Goal: Answer question/provide support

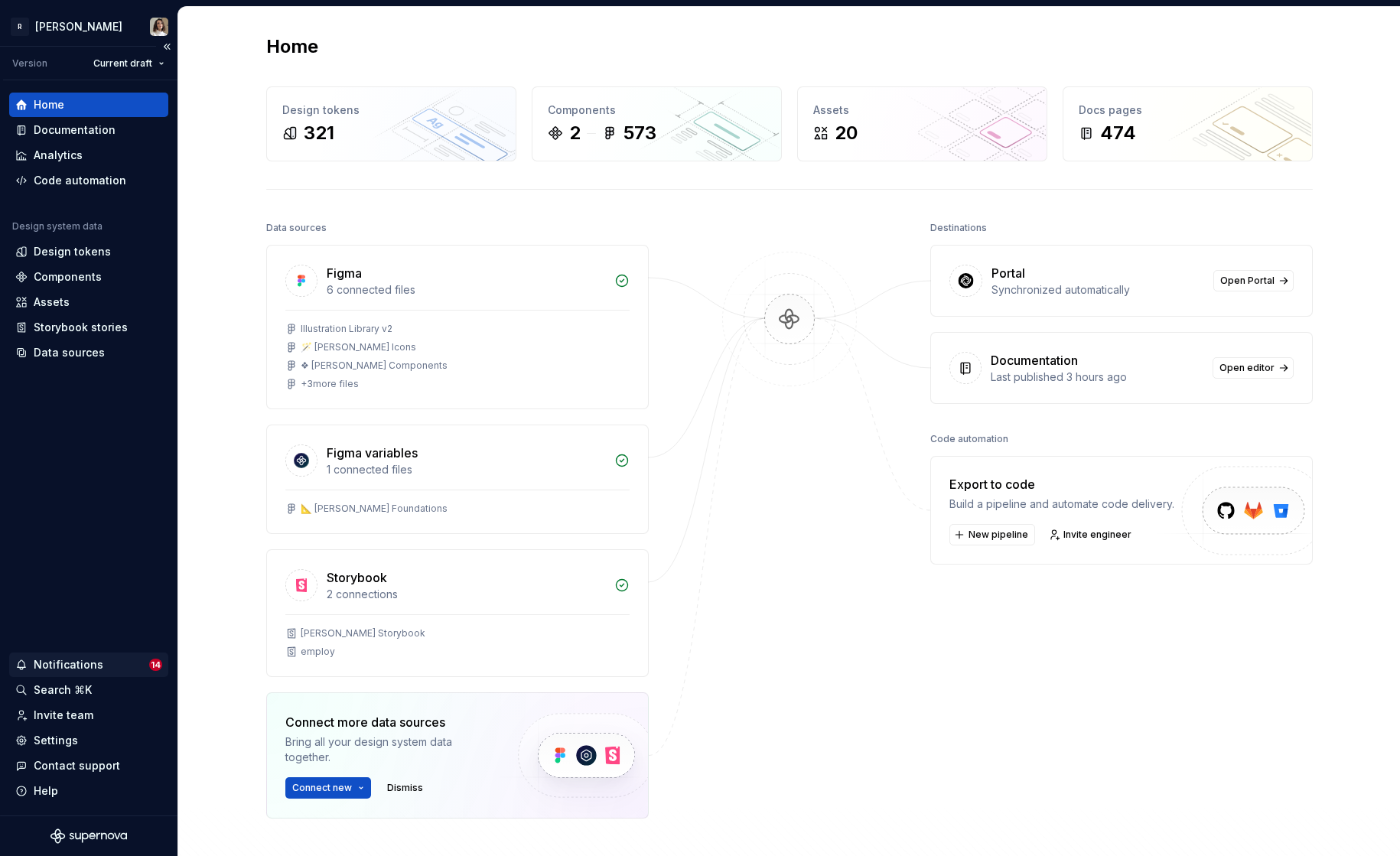
click at [87, 658] on div "Notifications" at bounding box center [68, 665] width 70 height 16
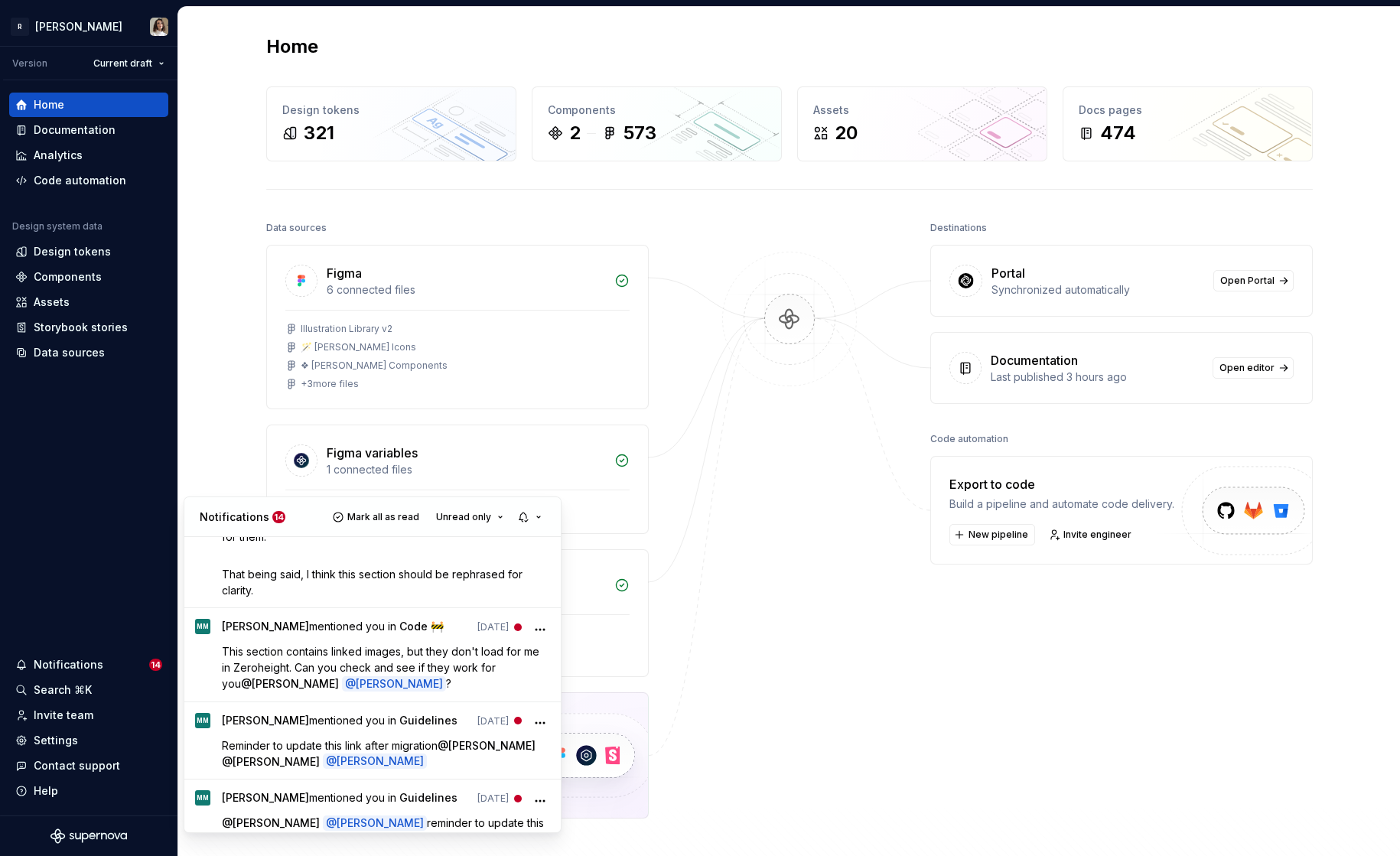
scroll to position [1221, 0]
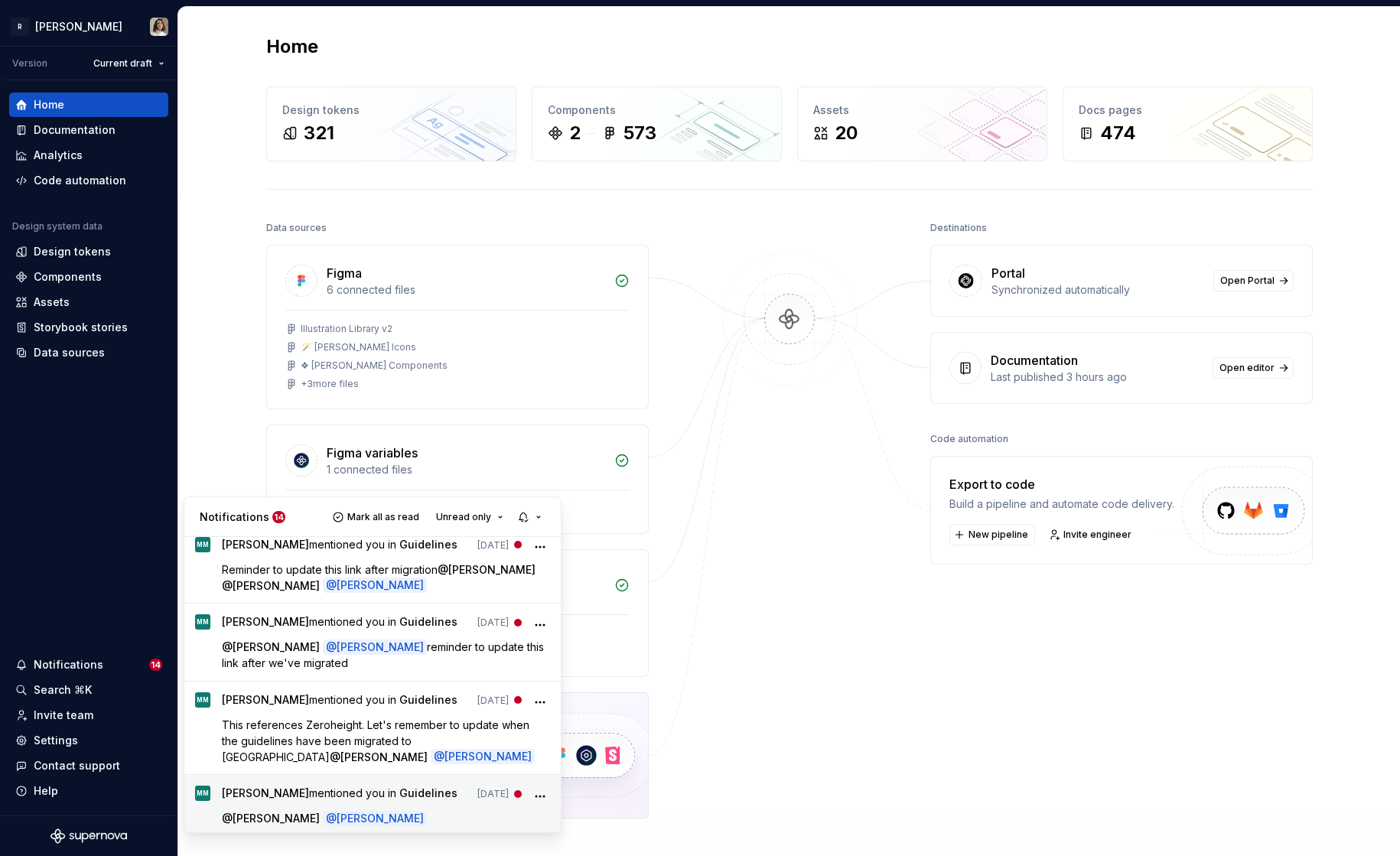
click at [404, 810] on p "@ [PERSON_NAME] @ [PERSON_NAME]" at bounding box center [386, 818] width 329 height 16
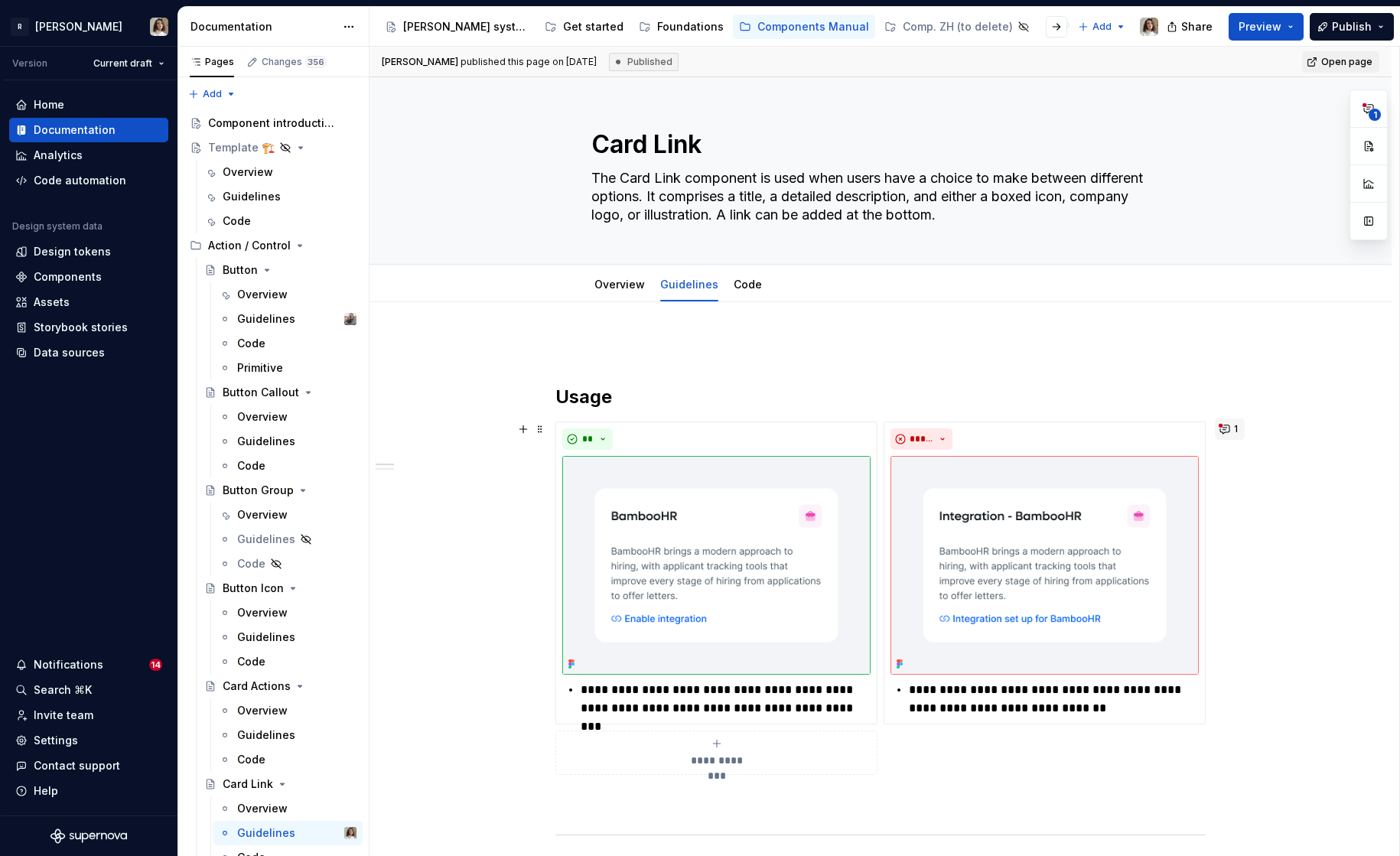
click at [1228, 432] on button "1" at bounding box center [1229, 429] width 29 height 21
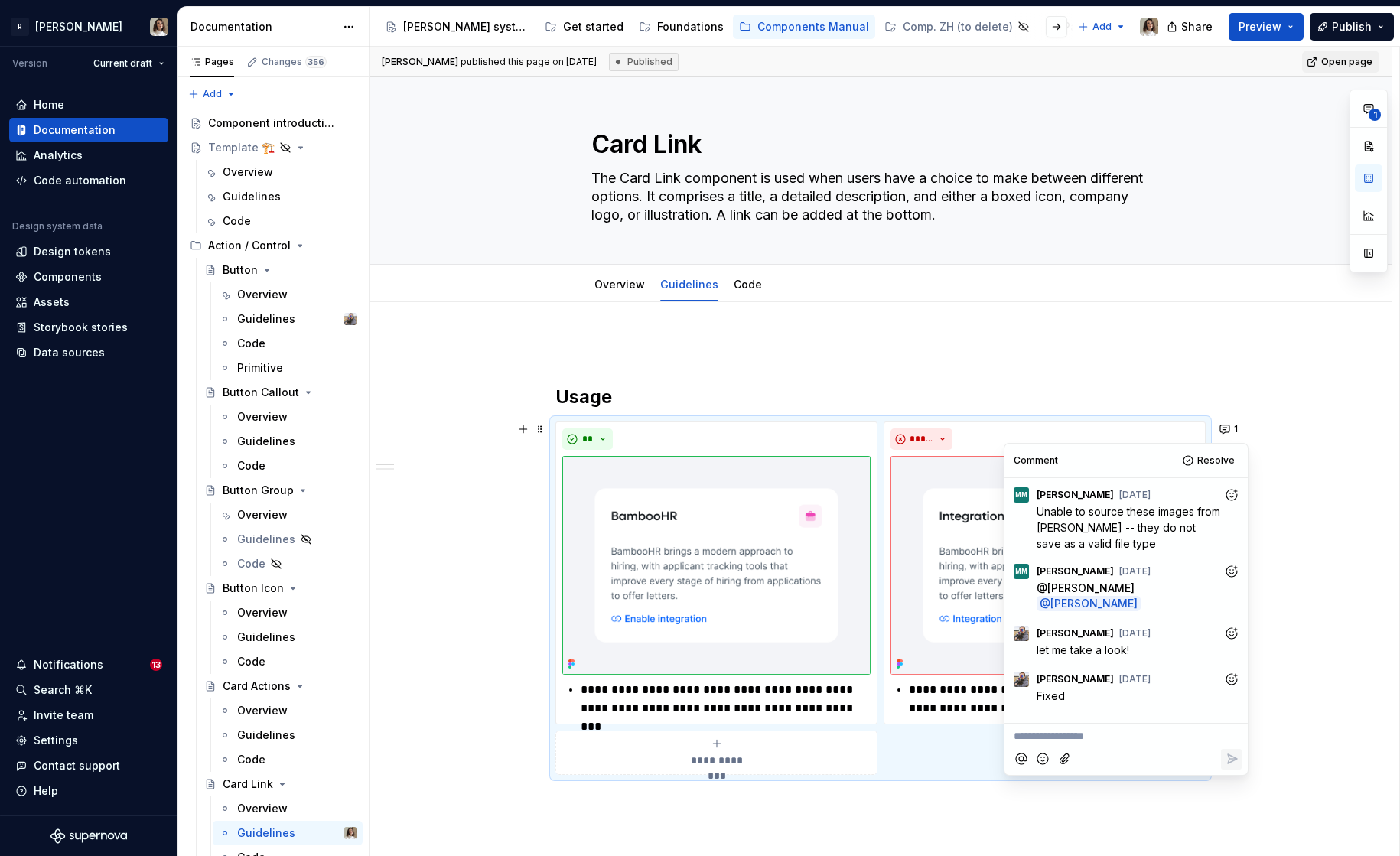
scroll to position [44, 0]
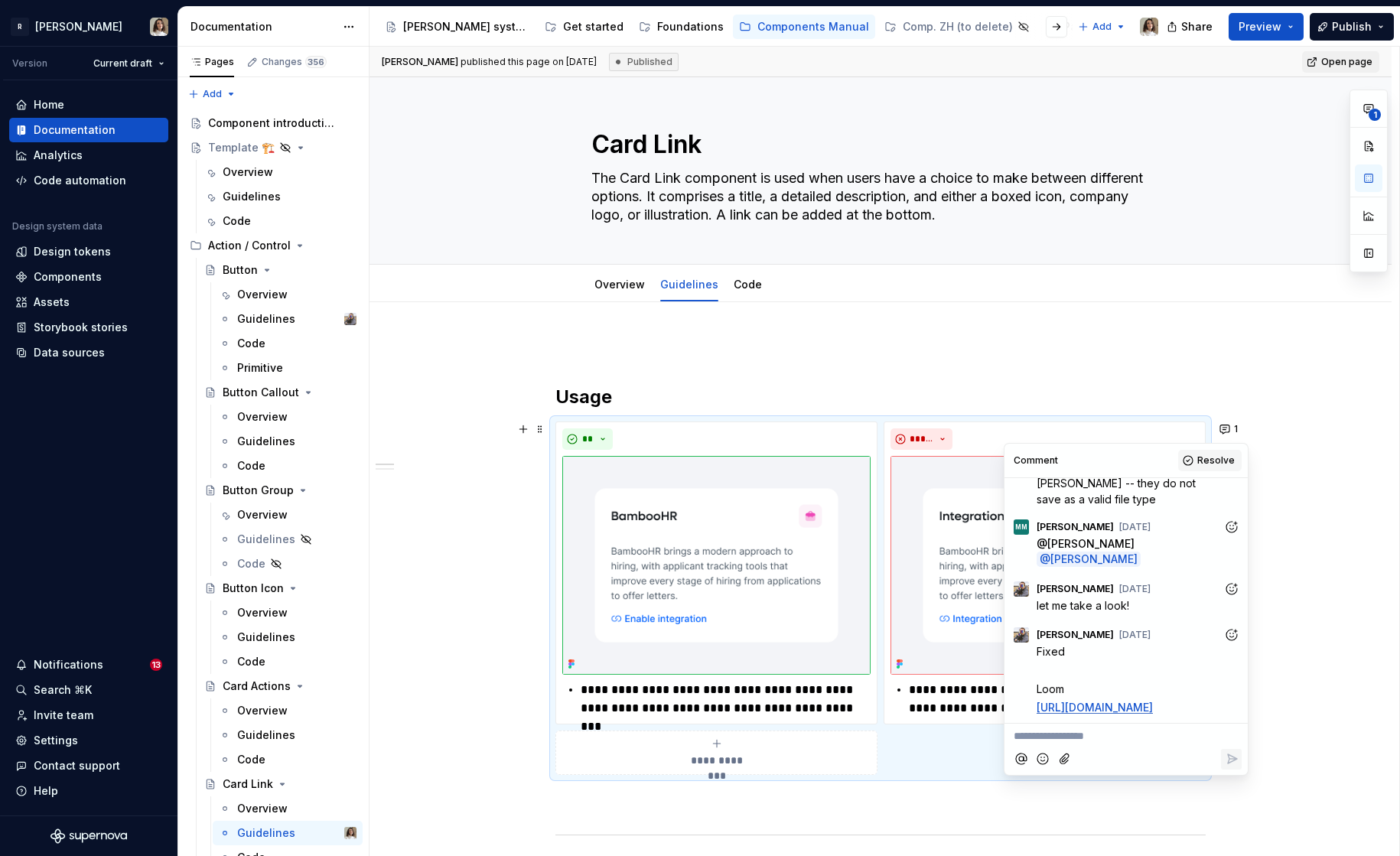
click at [1213, 460] on span "Resolve" at bounding box center [1216, 460] width 38 height 12
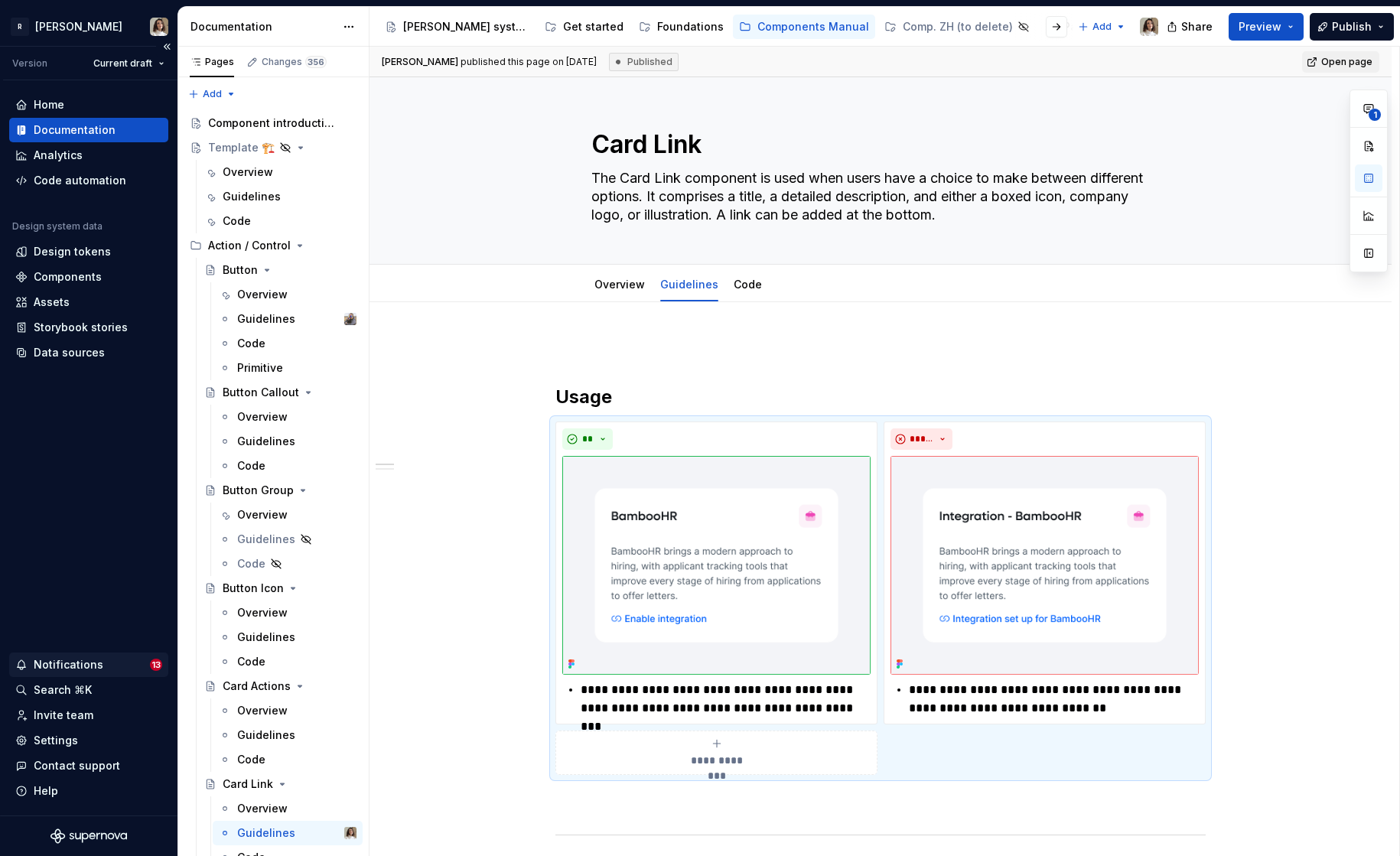
click at [106, 660] on div "Notifications" at bounding box center [83, 665] width 135 height 16
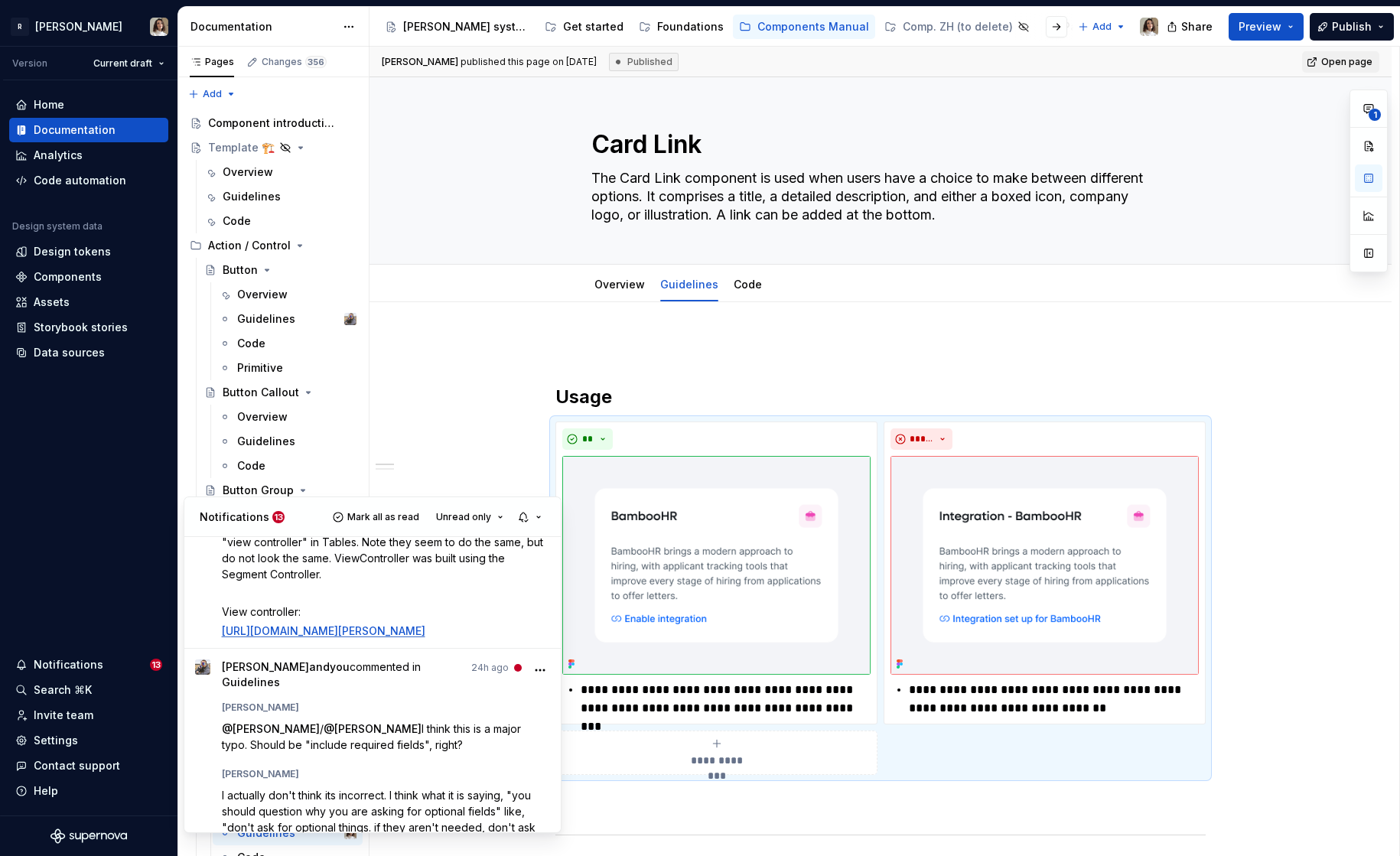
scroll to position [1160, 0]
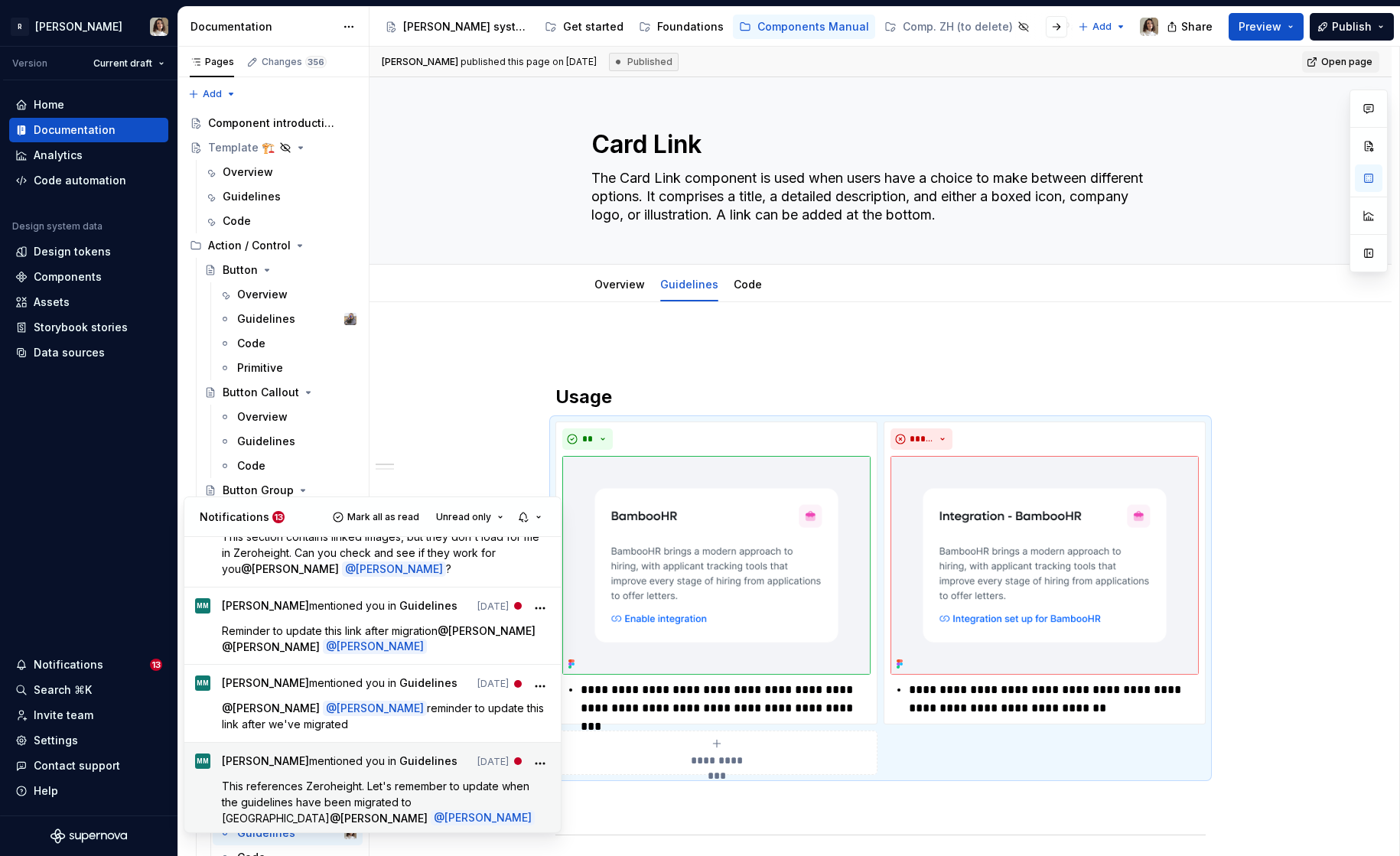
click at [376, 800] on span "This references Zeroheight. Let's remember to update when the guidelines have b…" at bounding box center [377, 801] width 311 height 45
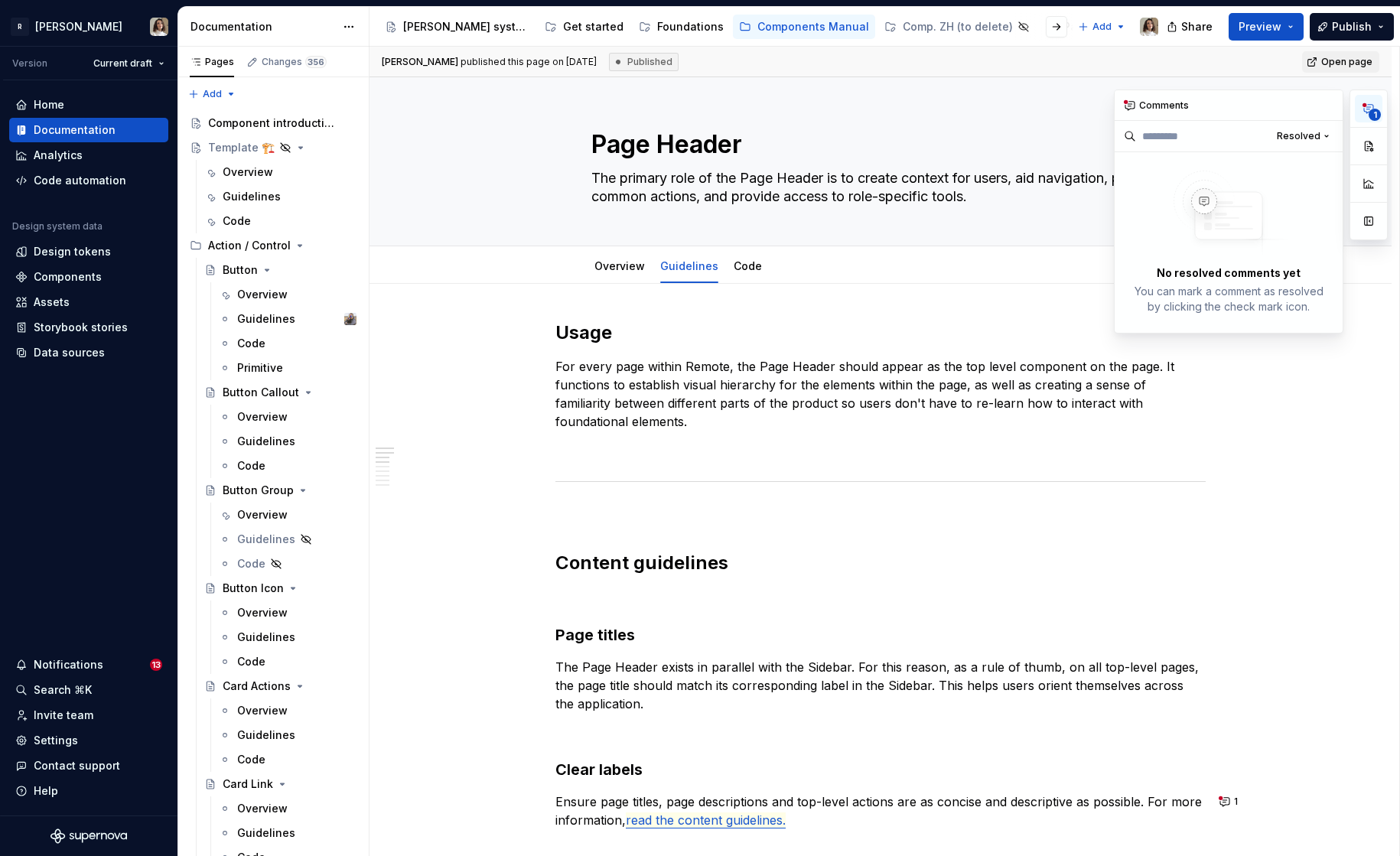
click at [1372, 115] on span "1" at bounding box center [1374, 114] width 12 height 12
type textarea "*"
click at [1296, 137] on span "Resolved" at bounding box center [1298, 136] width 43 height 12
click at [1271, 168] on div "Open comments" at bounding box center [1277, 166] width 100 height 16
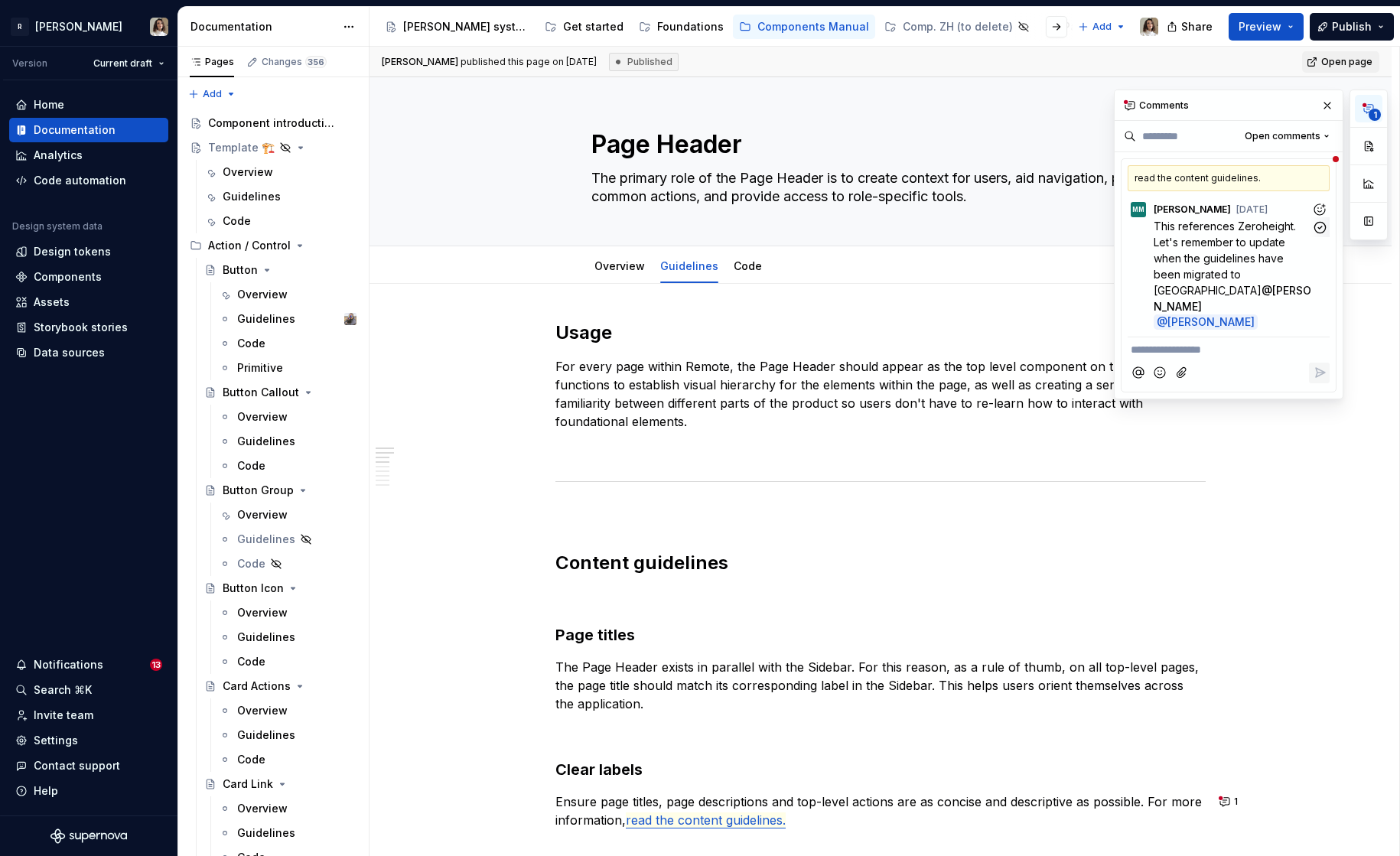
click at [1202, 246] on span "This references Zeroheight. Let's remember to update when the guidelines have b…" at bounding box center [1227, 258] width 146 height 77
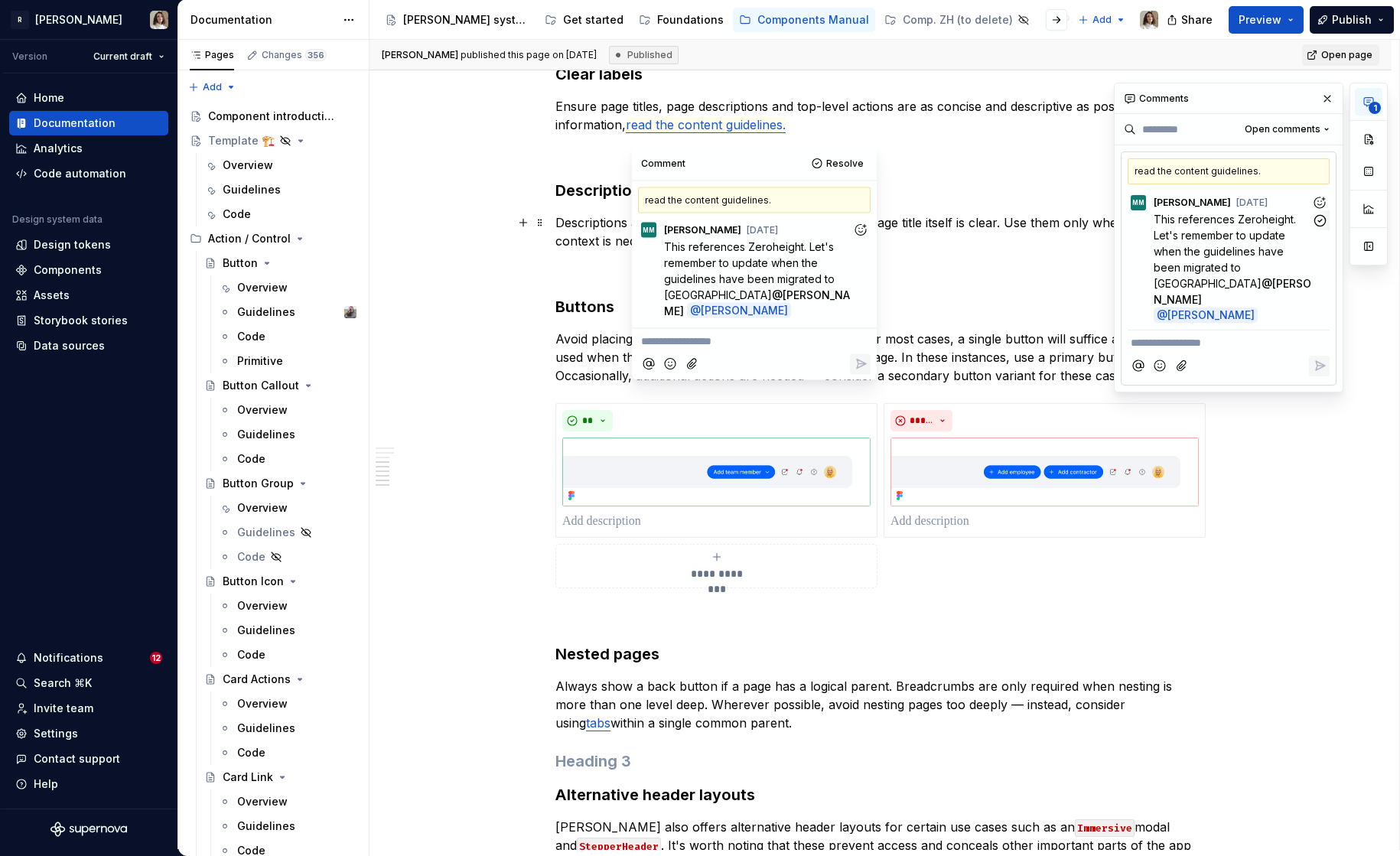
scroll to position [689, 0]
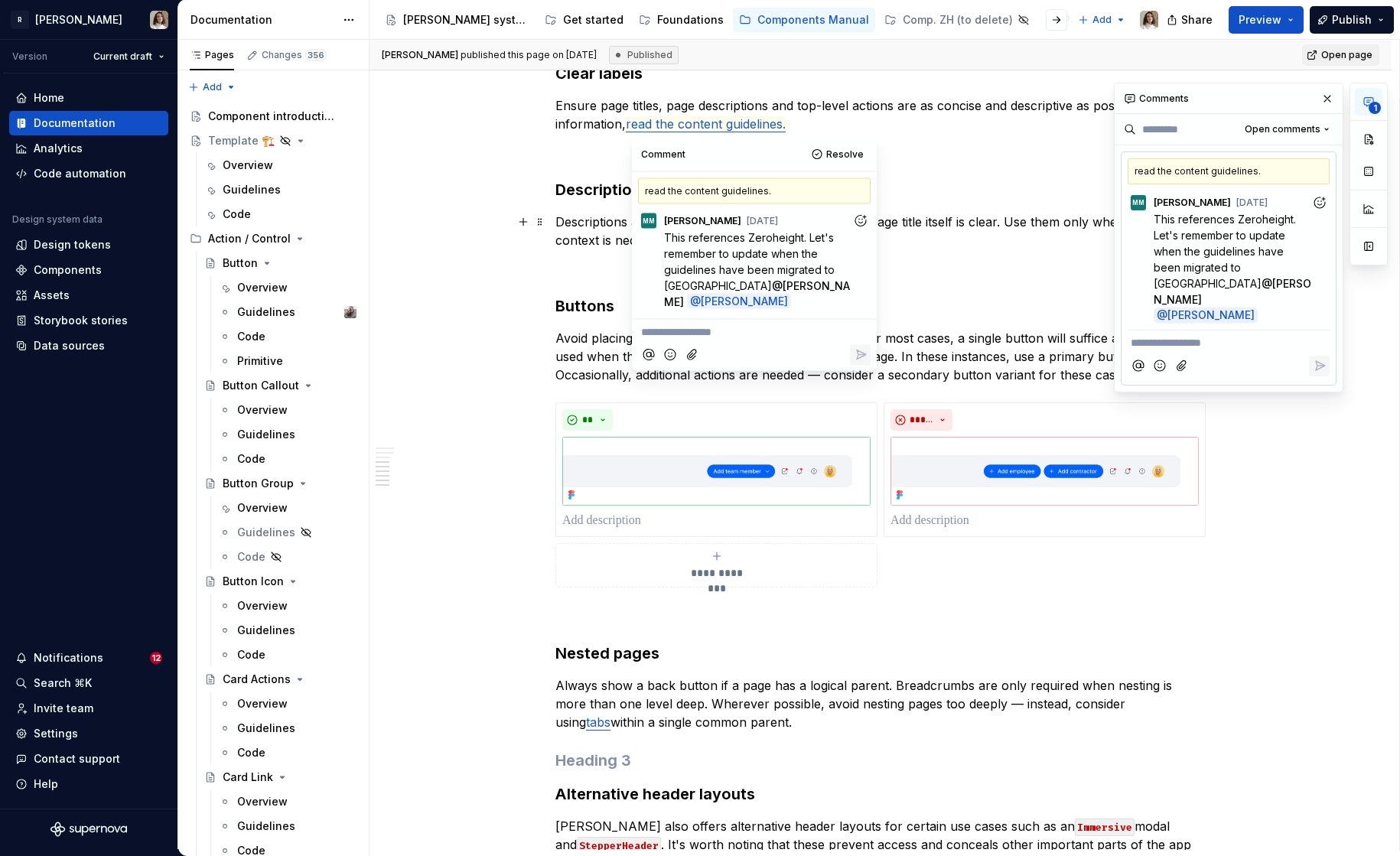
click at [857, 219] on icon "Add reaction" at bounding box center [860, 220] width 16 height 16
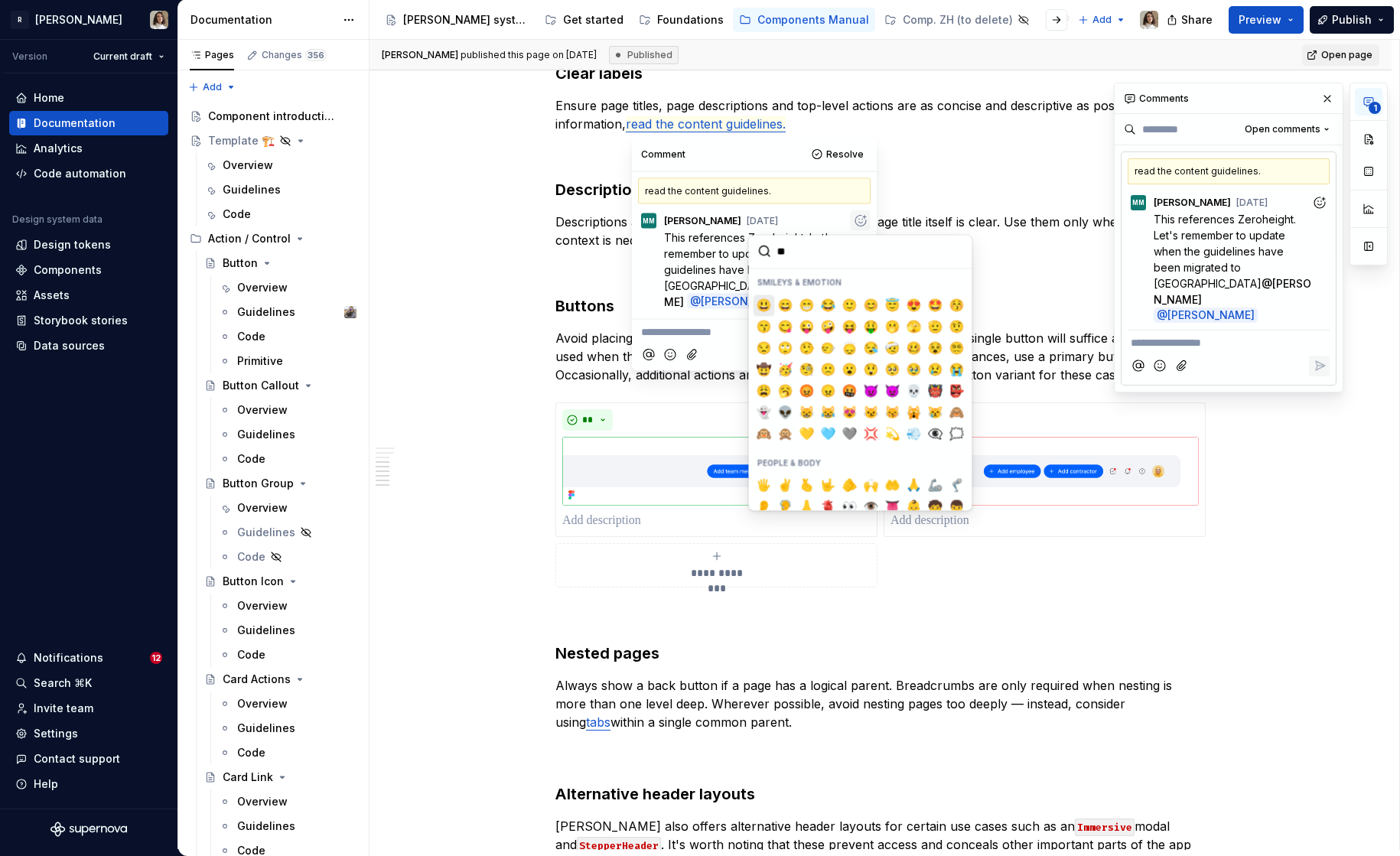
type input "***"
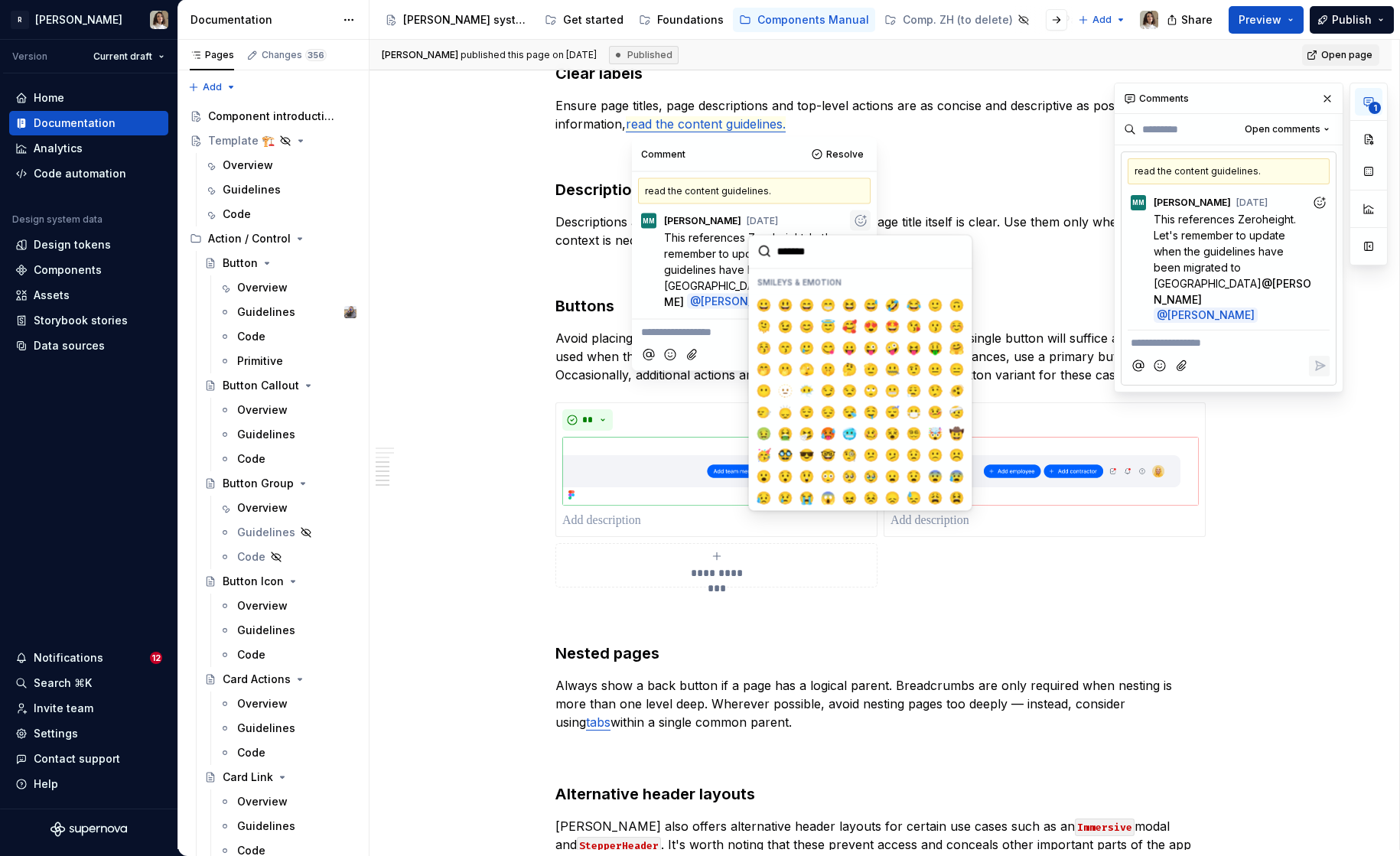
click at [586, 338] on p "Avoid placing too many buttons in the Page Header. For most cases, a single but…" at bounding box center [880, 356] width 650 height 55
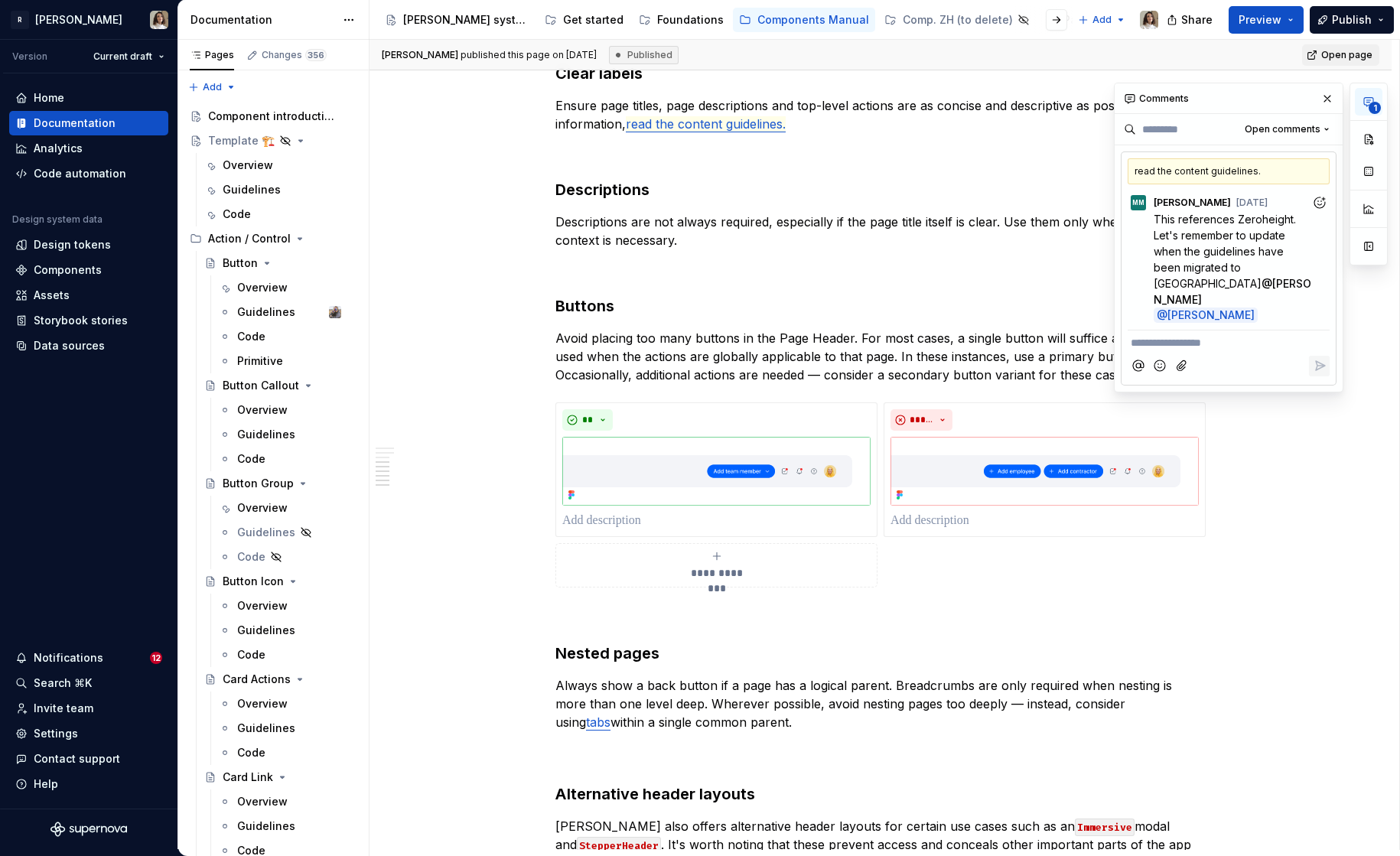
type textarea "*"
